Goal: Information Seeking & Learning: Find specific page/section

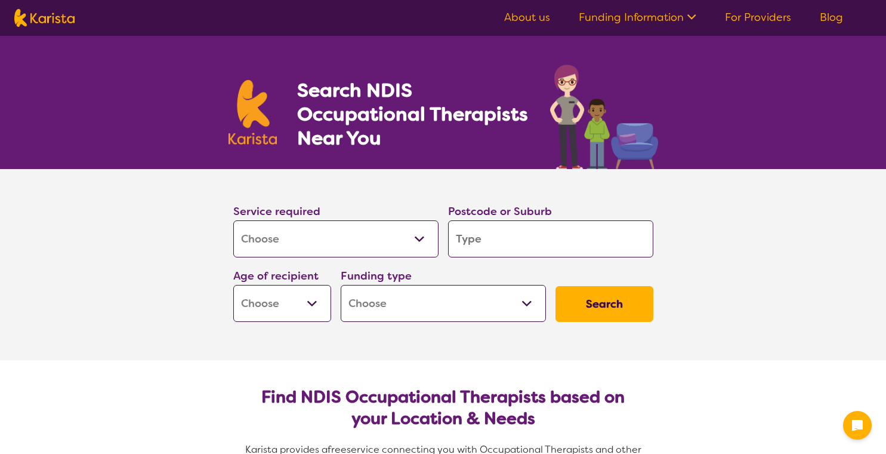
select select "[MEDICAL_DATA]"
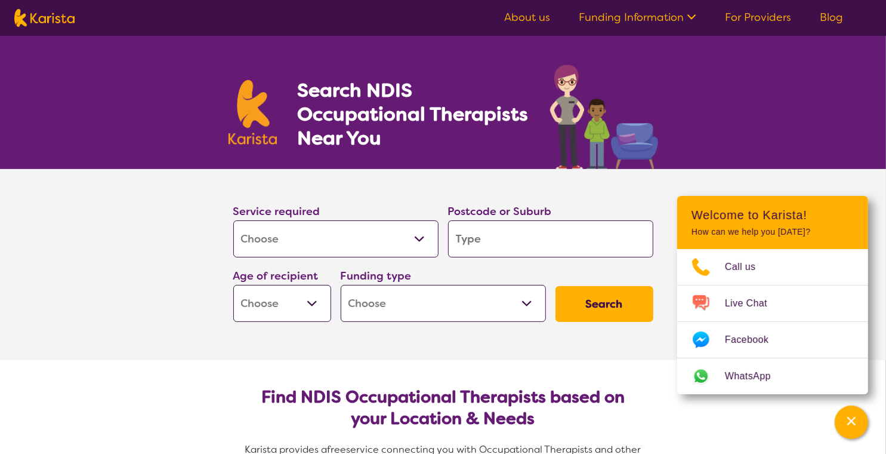
click at [507, 244] on input "search" at bounding box center [550, 238] width 205 height 37
type input "3"
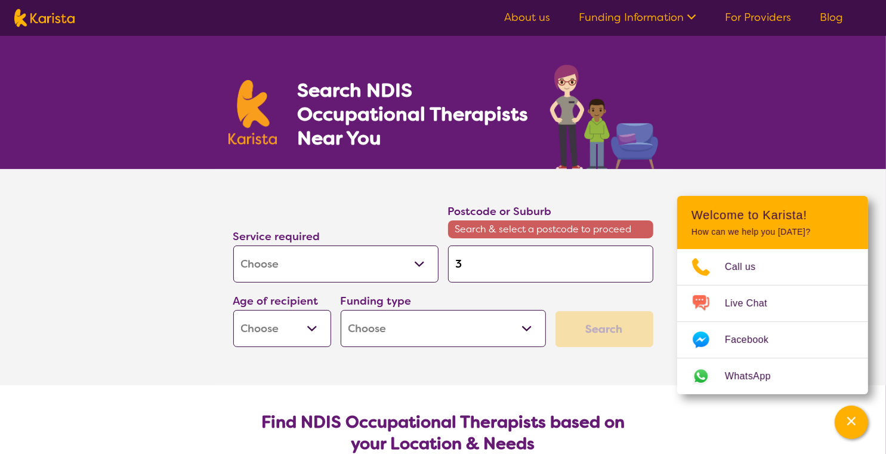
type input "31"
type input "319"
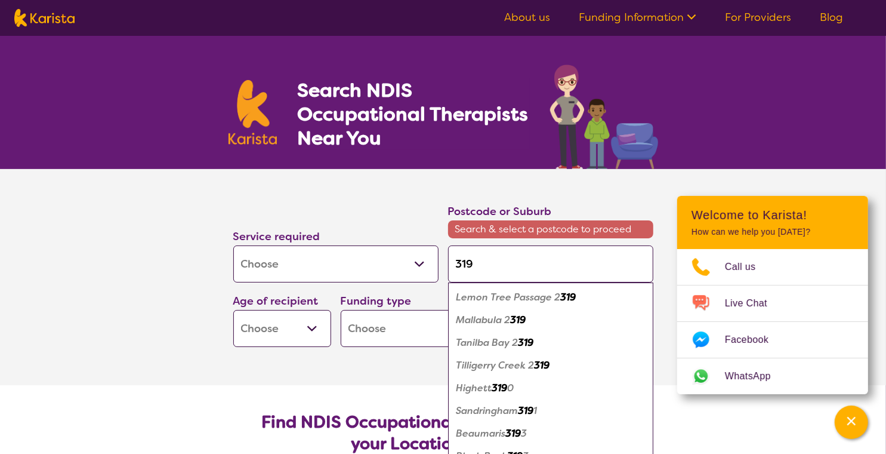
type input "3195"
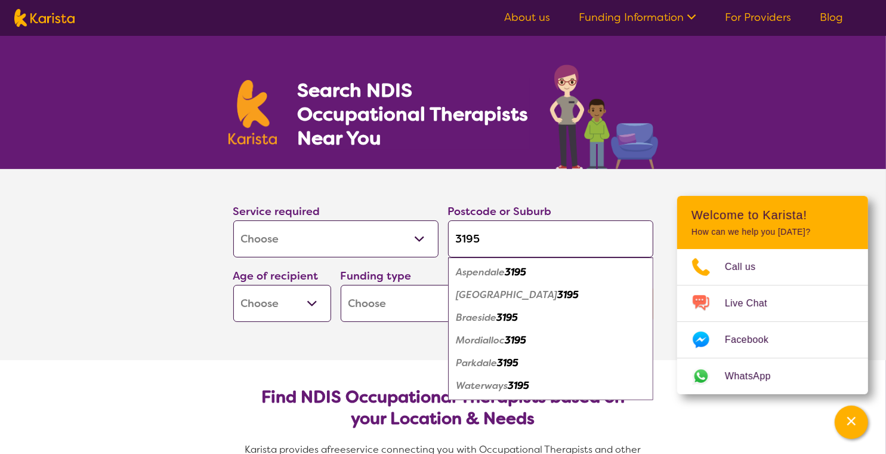
type input "3195"
click at [501, 270] on em "Aspendale" at bounding box center [481, 272] width 49 height 13
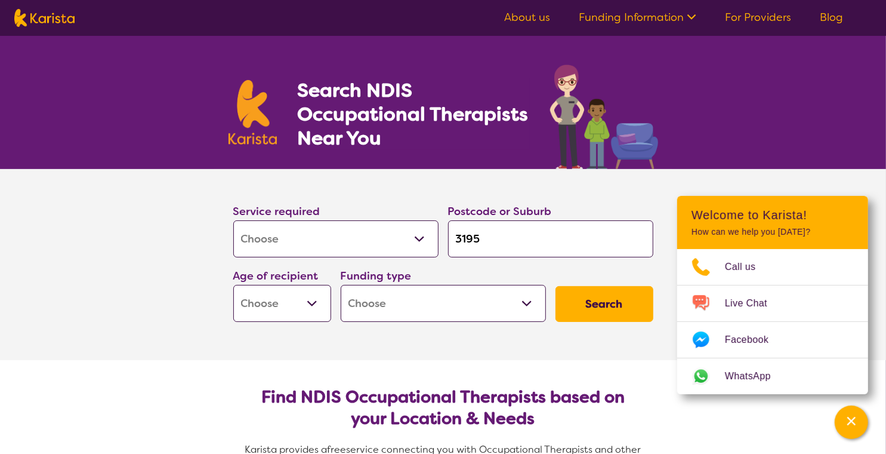
click at [316, 298] on select "Early Childhood - 0 to 9 Child - 10 to 11 Adolescent - 12 to 17 Adult - 18 to 6…" at bounding box center [282, 303] width 98 height 37
select select "AS"
click at [233, 285] on select "Early Childhood - 0 to 9 Child - 10 to 11 Adolescent - 12 to 17 Adult - 18 to 6…" at bounding box center [282, 303] width 98 height 37
select select "AS"
click at [531, 304] on select "Home Care Package (HCP) National Disability Insurance Scheme (NDIS) I don't know" at bounding box center [443, 303] width 205 height 37
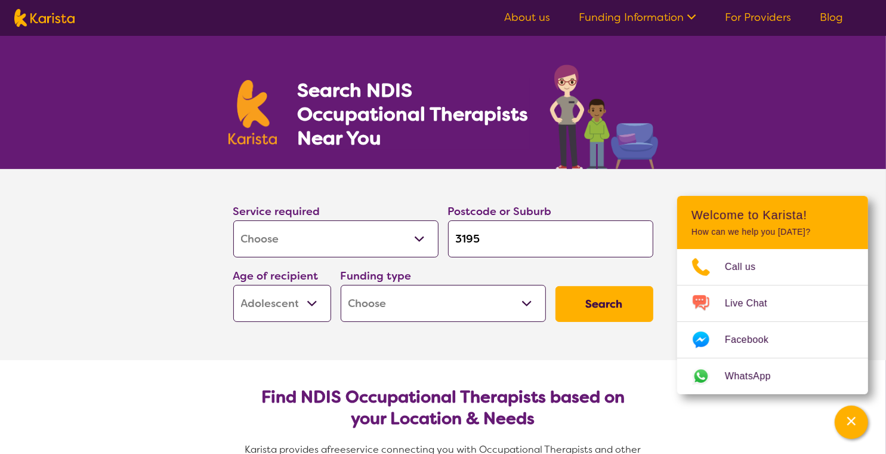
select select "i-don-t-know"
click at [341, 285] on select "Home Care Package (HCP) National Disability Insurance Scheme (NDIS) I don't know" at bounding box center [443, 303] width 205 height 37
select select "i-don-t-know"
click at [599, 316] on button "Search" at bounding box center [605, 304] width 98 height 36
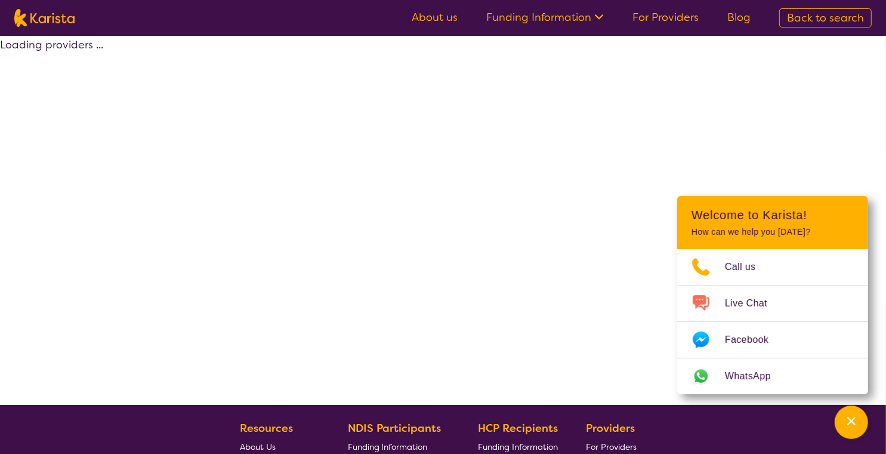
select select "[MEDICAL_DATA]"
select select "AS"
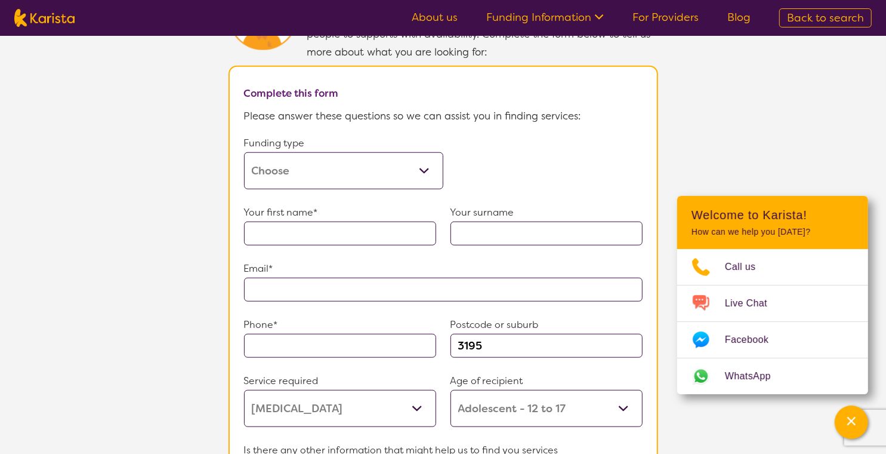
click at [426, 165] on select "Home Care Package (HCP) Home Care Package - Level 1 Home Care Package - Level 2…" at bounding box center [343, 170] width 199 height 37
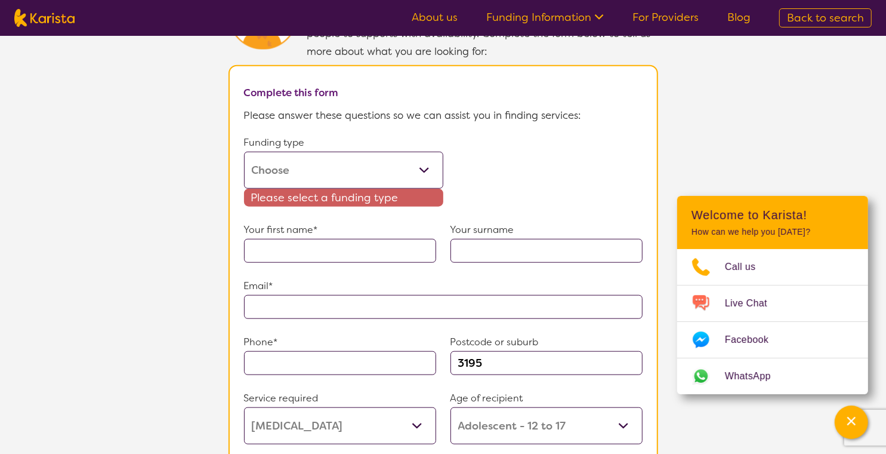
click at [677, 113] on section "Tell us more Our Client Services team are experienced in finding and connecting…" at bounding box center [443, 303] width 886 height 703
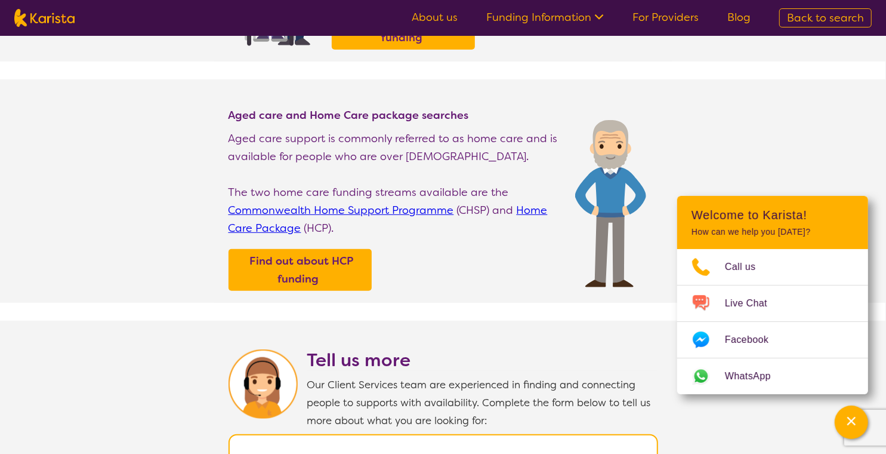
scroll to position [297, 0]
